Goal: Transaction & Acquisition: Purchase product/service

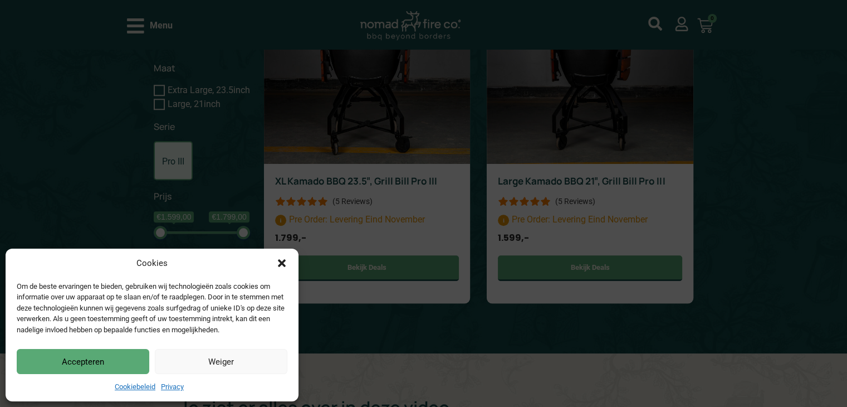
scroll to position [1054, 0]
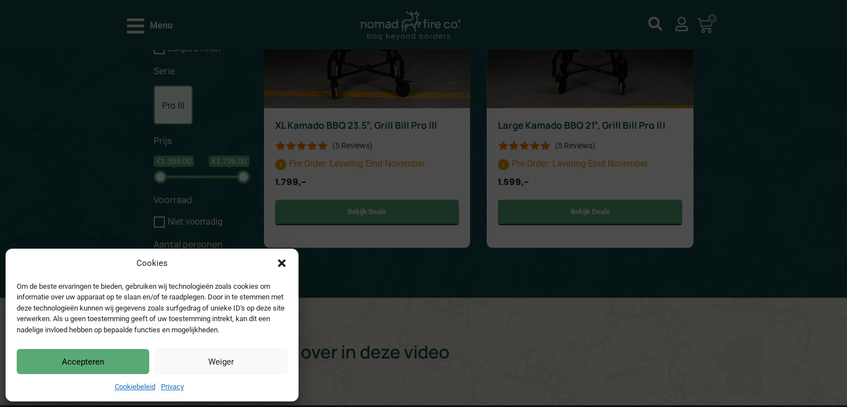
click at [279, 261] on icon "Dialog sluiten" at bounding box center [282, 263] width 8 height 8
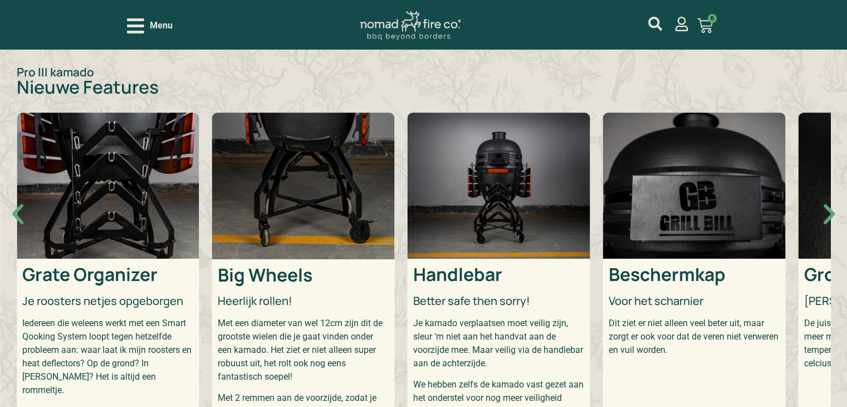
scroll to position [385, 0]
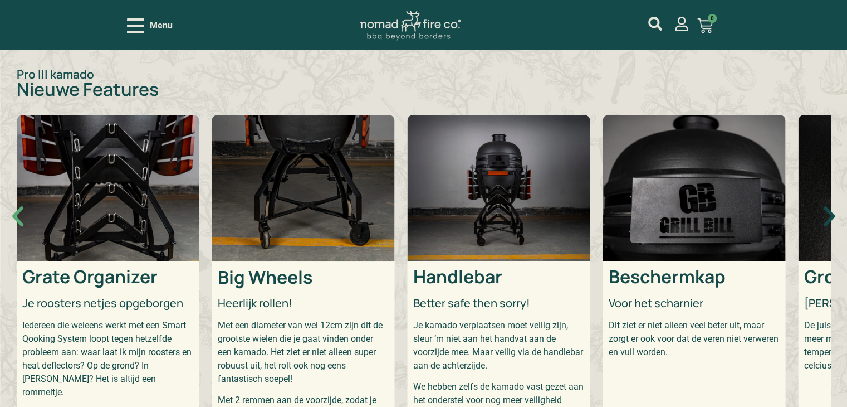
click at [828, 219] on icon "Volgende slide" at bounding box center [829, 216] width 27 height 27
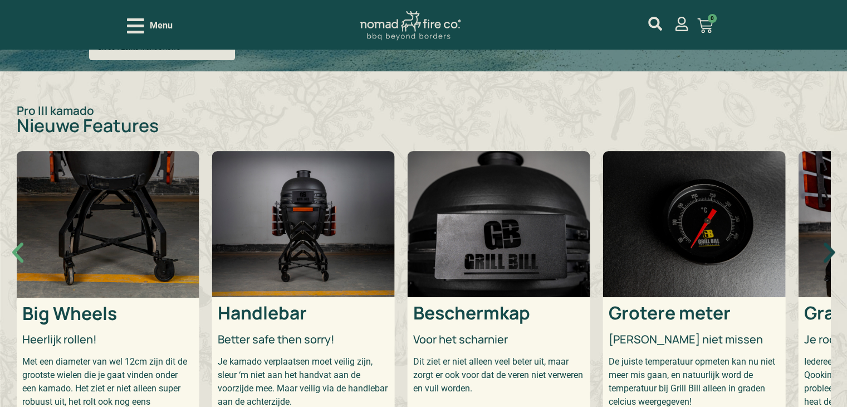
scroll to position [330, 0]
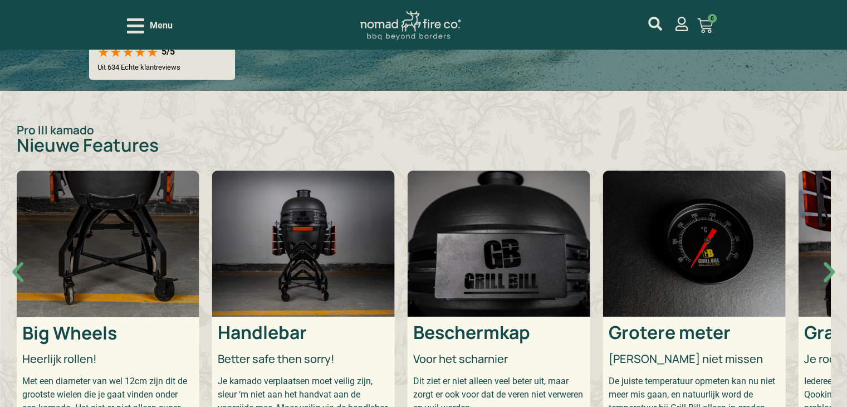
click at [828, 219] on div "Grate Organizer Je roosters netjes opgeborgen Iedereen die weleens werkt met ee…" at bounding box center [424, 334] width 814 height 328
click at [827, 275] on icon "Volgende slide" at bounding box center [829, 271] width 27 height 27
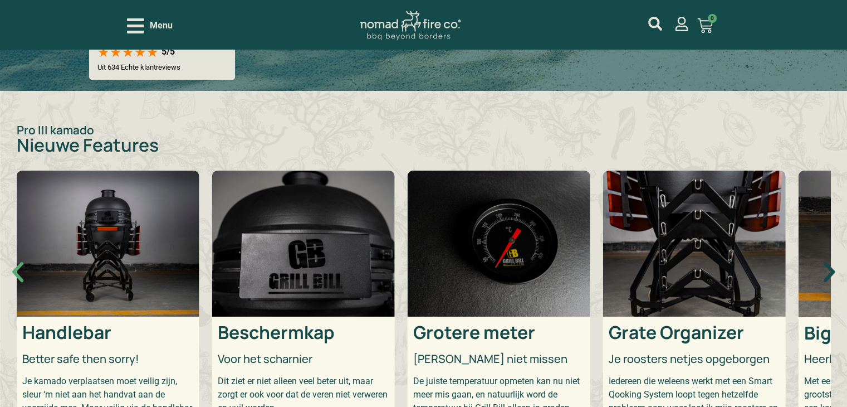
click at [827, 275] on icon "Volgende slide" at bounding box center [829, 271] width 27 height 27
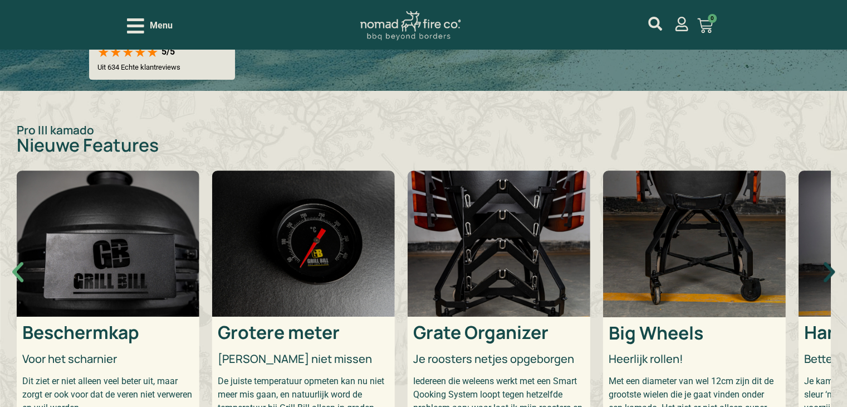
click at [827, 275] on icon "Volgende slide" at bounding box center [829, 271] width 27 height 27
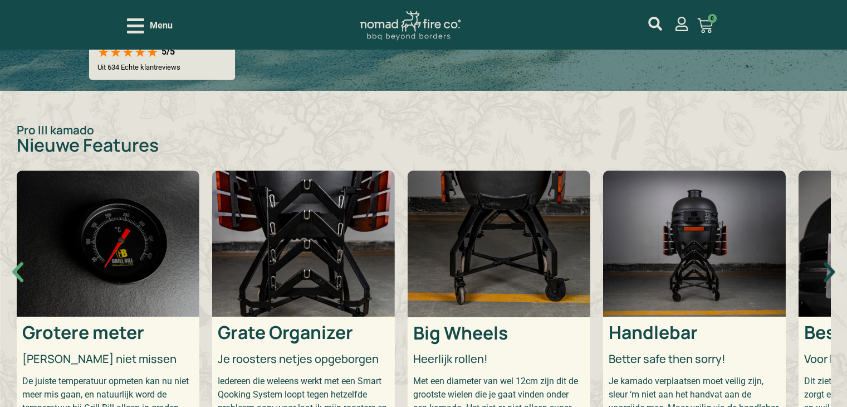
click at [832, 271] on icon "Volgende slide" at bounding box center [829, 272] width 11 height 20
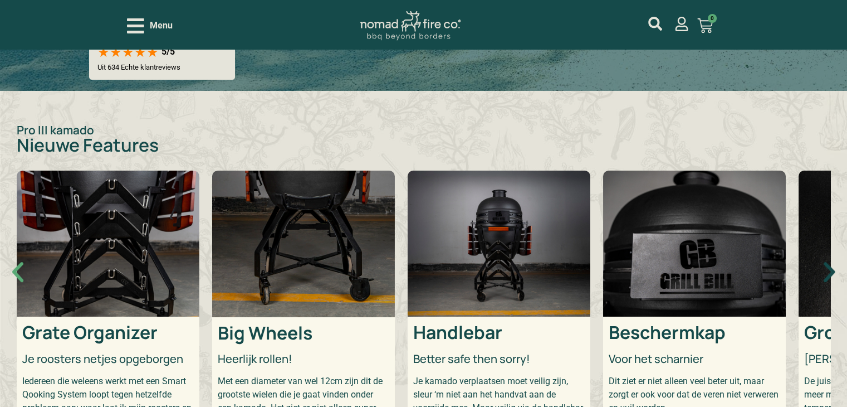
click at [825, 268] on icon "Volgende slide" at bounding box center [829, 271] width 27 height 27
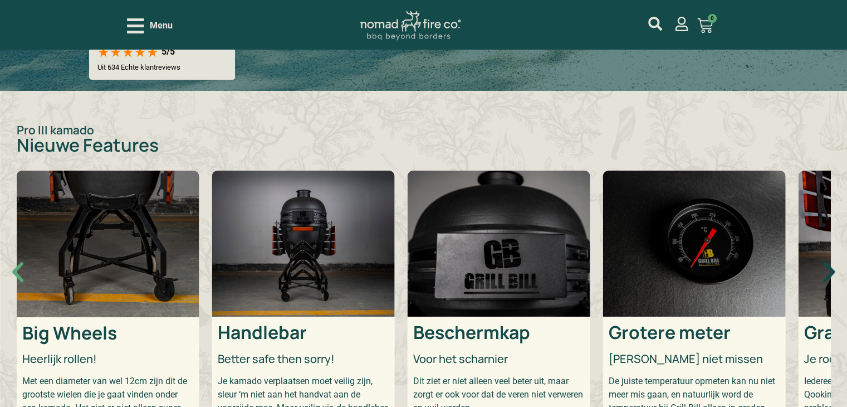
click at [825, 268] on icon "Volgende slide" at bounding box center [829, 271] width 27 height 27
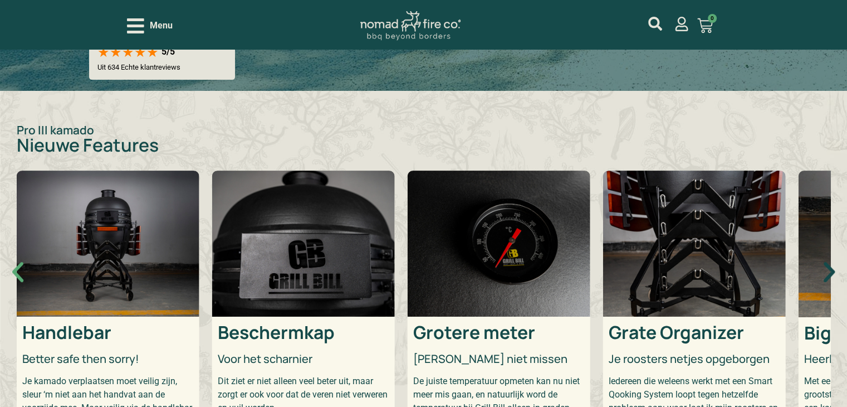
click at [825, 268] on icon "Volgende slide" at bounding box center [829, 271] width 27 height 27
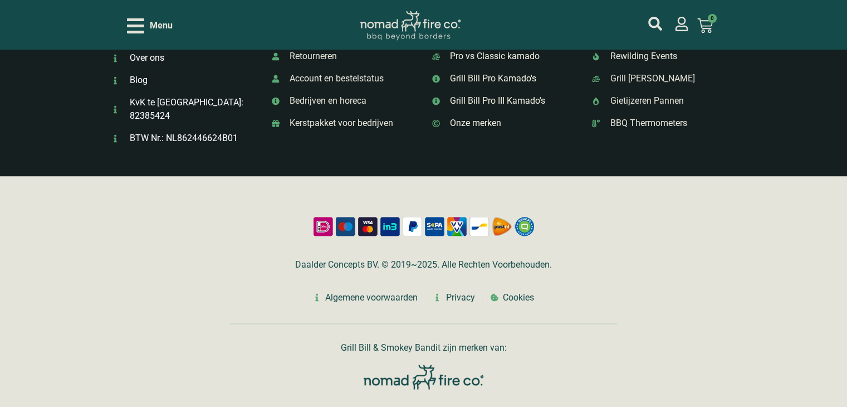
scroll to position [1841, 0]
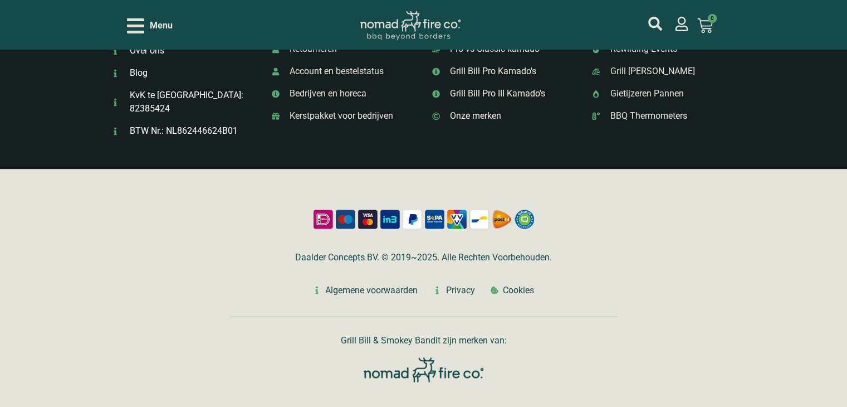
click at [424, 358] on img at bounding box center [424, 369] width 120 height 25
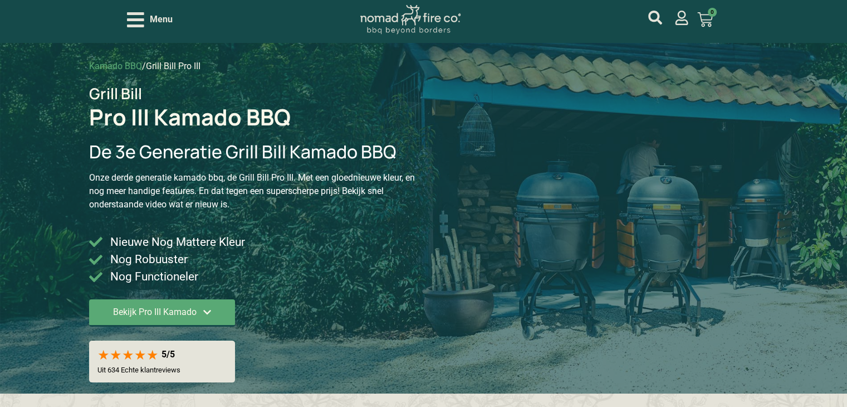
scroll to position [0, 0]
